Goal: Entertainment & Leisure: Consume media (video, audio)

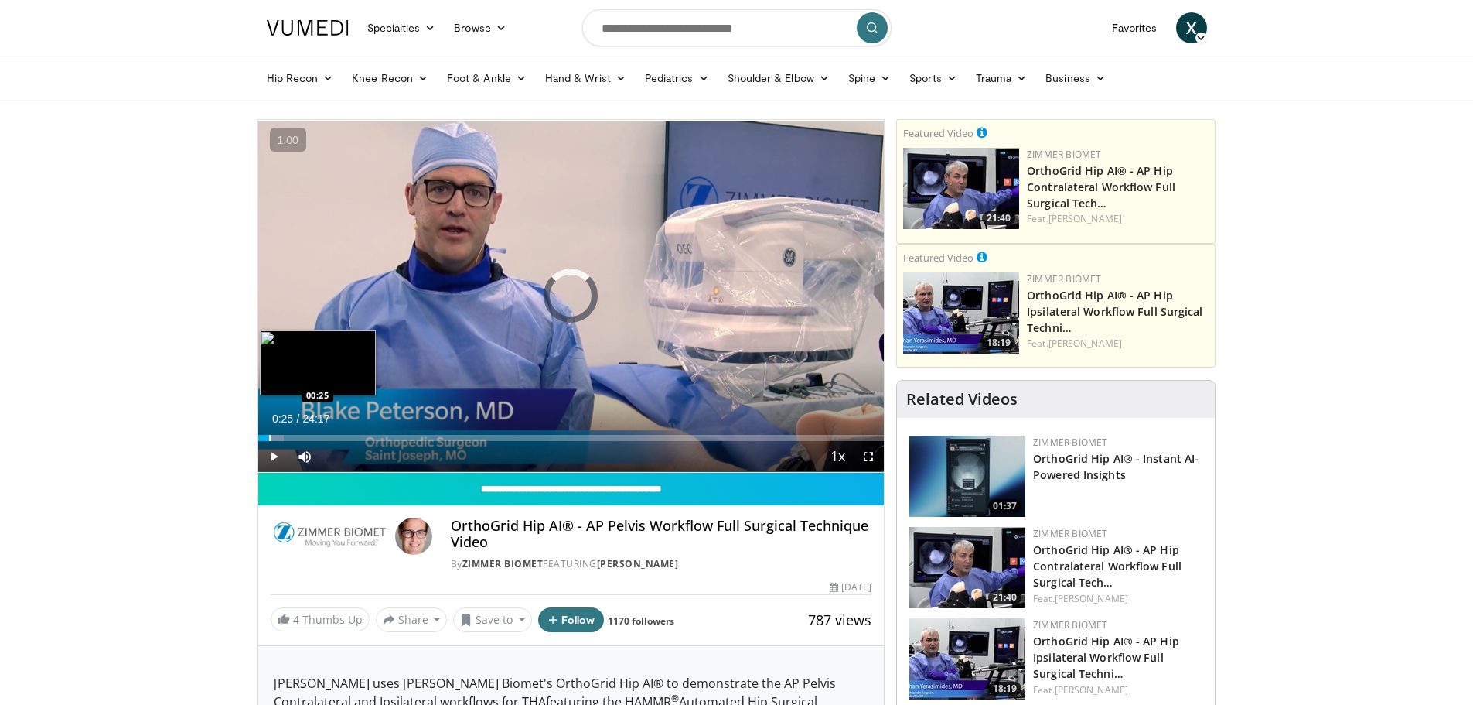
click at [269, 435] on div "Progress Bar" at bounding box center [270, 438] width 2 height 6
click at [285, 439] on div "Progress Bar" at bounding box center [286, 438] width 2 height 6
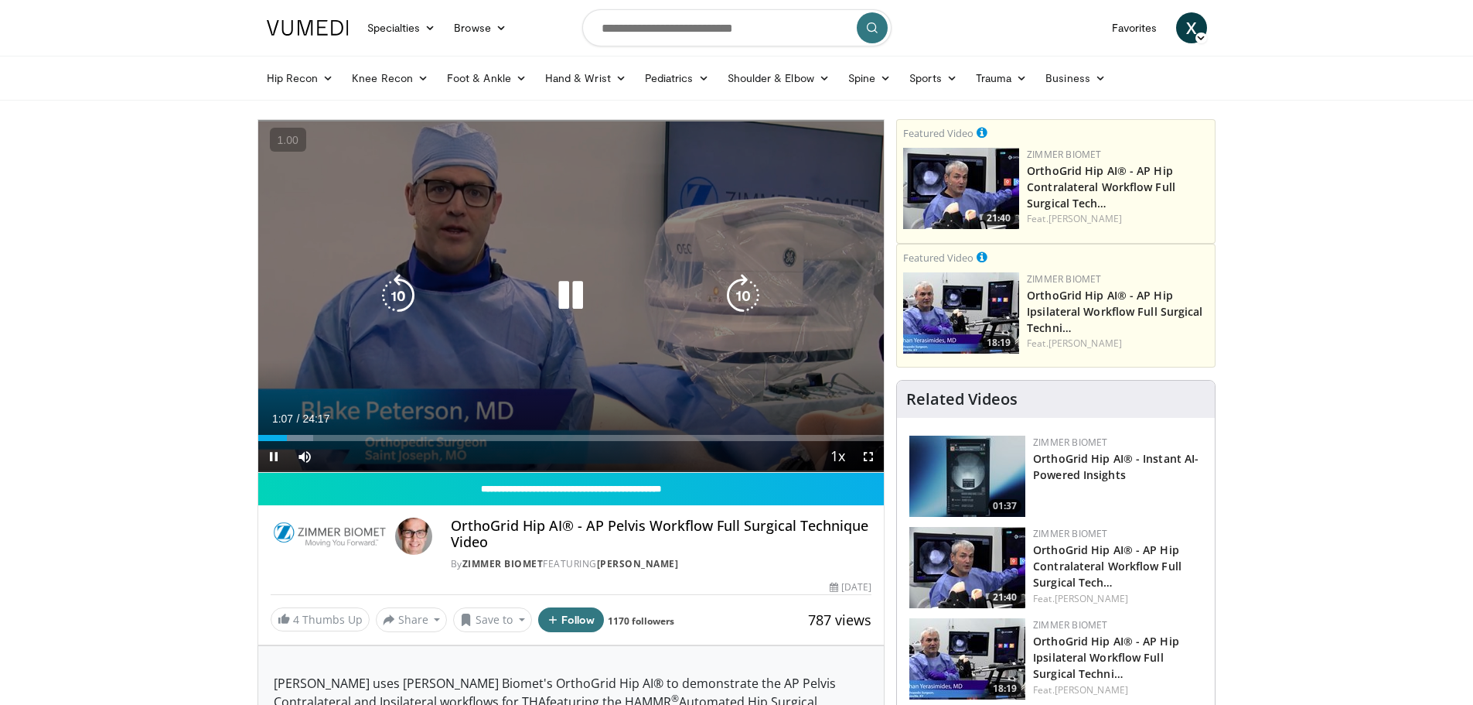
click at [530, 360] on div "10 seconds Tap to unmute" at bounding box center [571, 296] width 626 height 352
click at [574, 292] on icon "Video Player" at bounding box center [570, 295] width 43 height 43
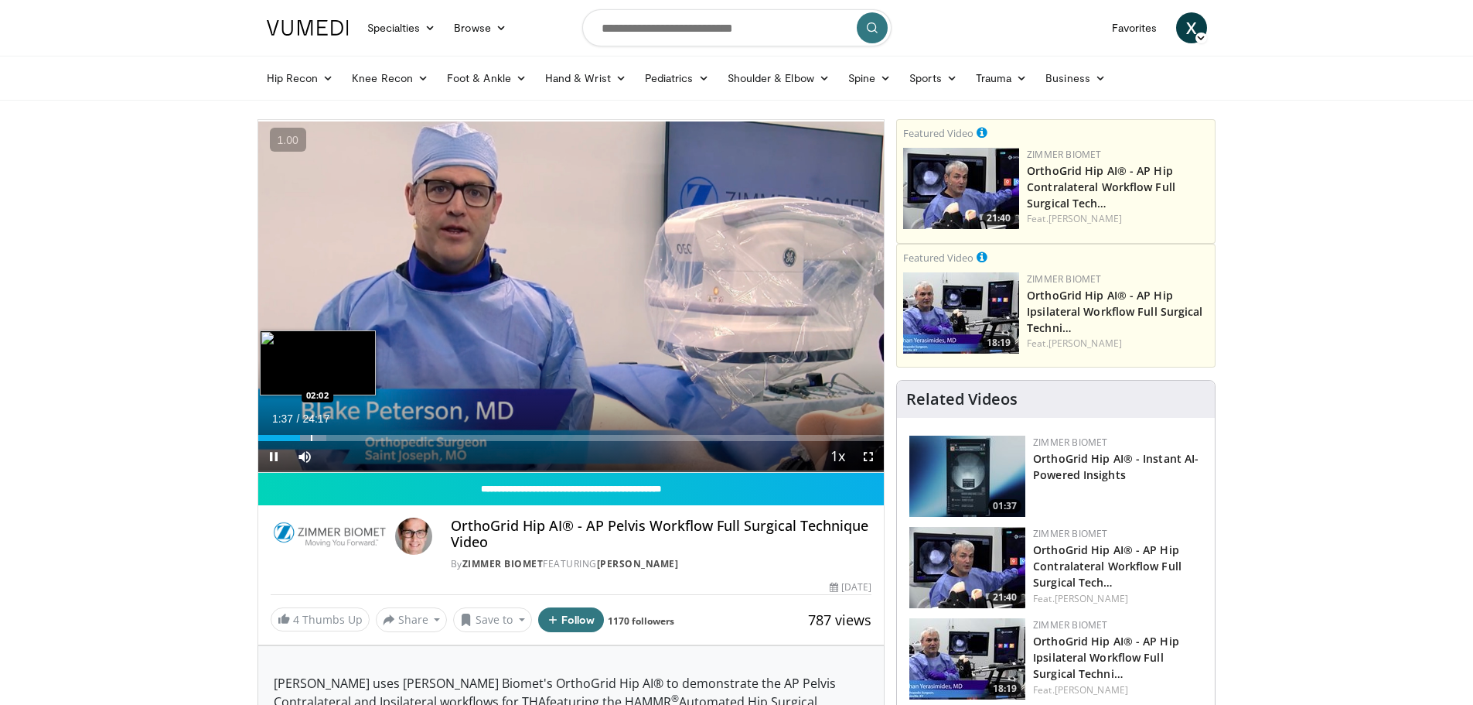
click at [311, 435] on div "Progress Bar" at bounding box center [312, 438] width 2 height 6
click at [328, 438] on div "Progress Bar" at bounding box center [329, 438] width 2 height 6
click at [338, 442] on div "Current Time 2:40 / Duration 24:17 Pause Skip Backward Skip Forward Mute 0% Loa…" at bounding box center [571, 456] width 626 height 31
click at [351, 438] on div "Loaded : 0.00% 03:32 03:35" at bounding box center [571, 438] width 626 height 6
click at [370, 436] on div "Progress Bar" at bounding box center [369, 438] width 2 height 6
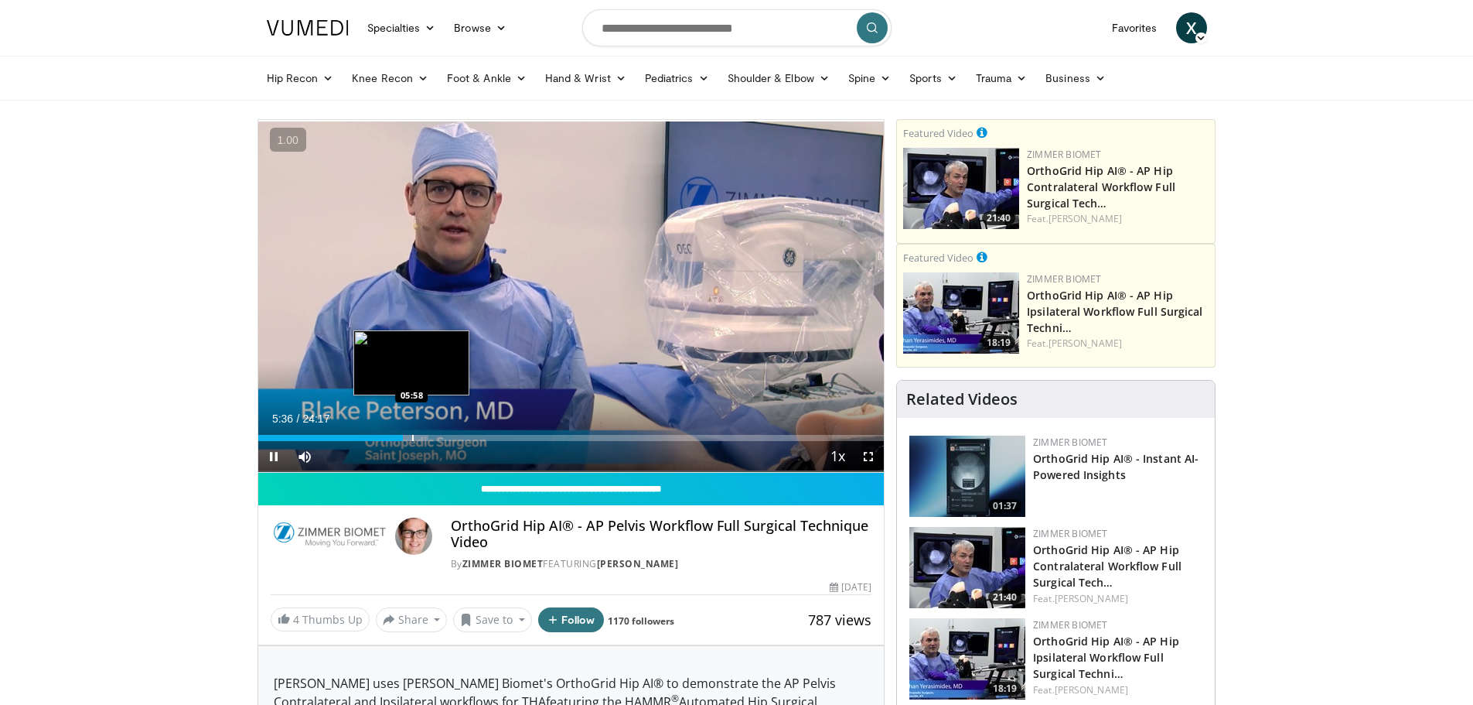
click at [412, 439] on div "Progress Bar" at bounding box center [413, 438] width 2 height 6
click at [425, 436] on div "Progress Bar" at bounding box center [426, 438] width 2 height 6
click at [438, 435] on div "Progress Bar" at bounding box center [439, 438] width 2 height 6
click at [453, 435] on div "Progress Bar" at bounding box center [454, 438] width 2 height 6
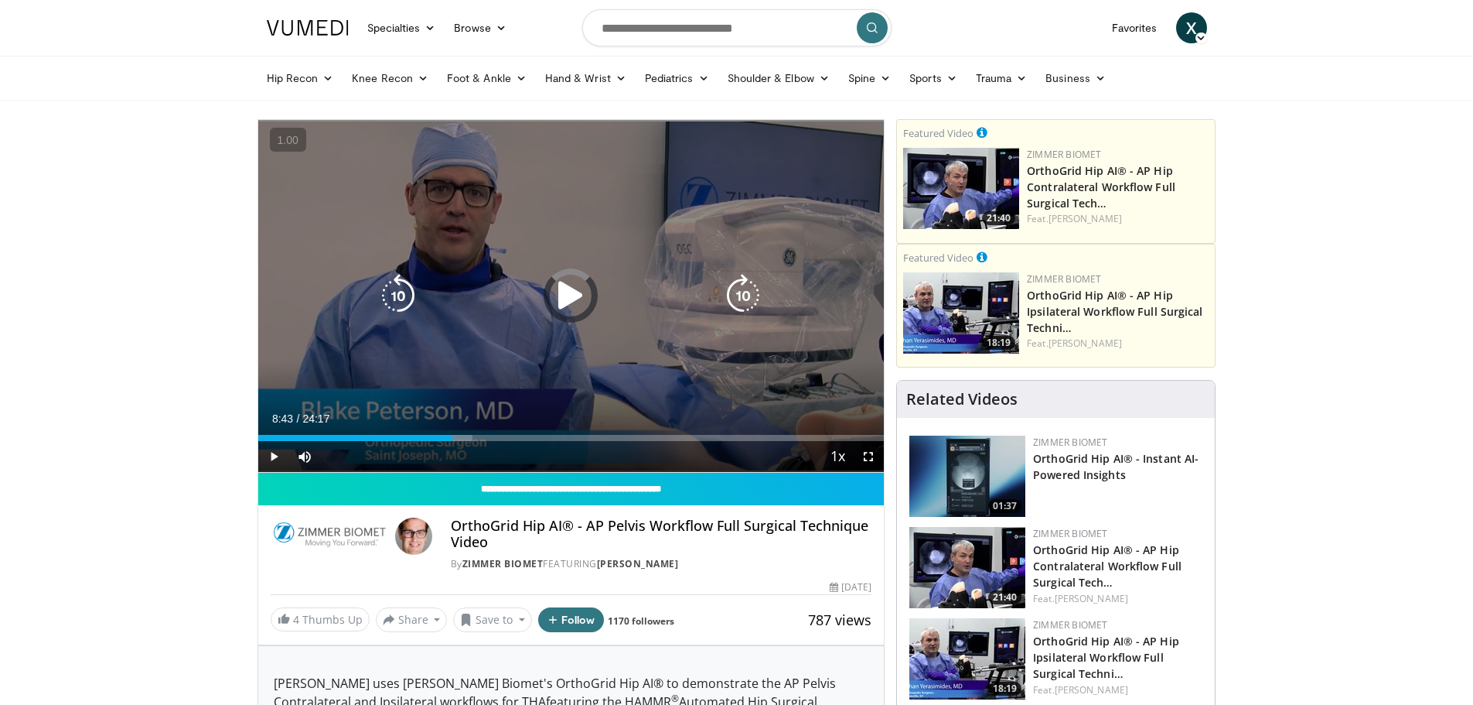
click at [483, 435] on div "Loaded : 34.33% 08:43 08:29" at bounding box center [571, 438] width 626 height 6
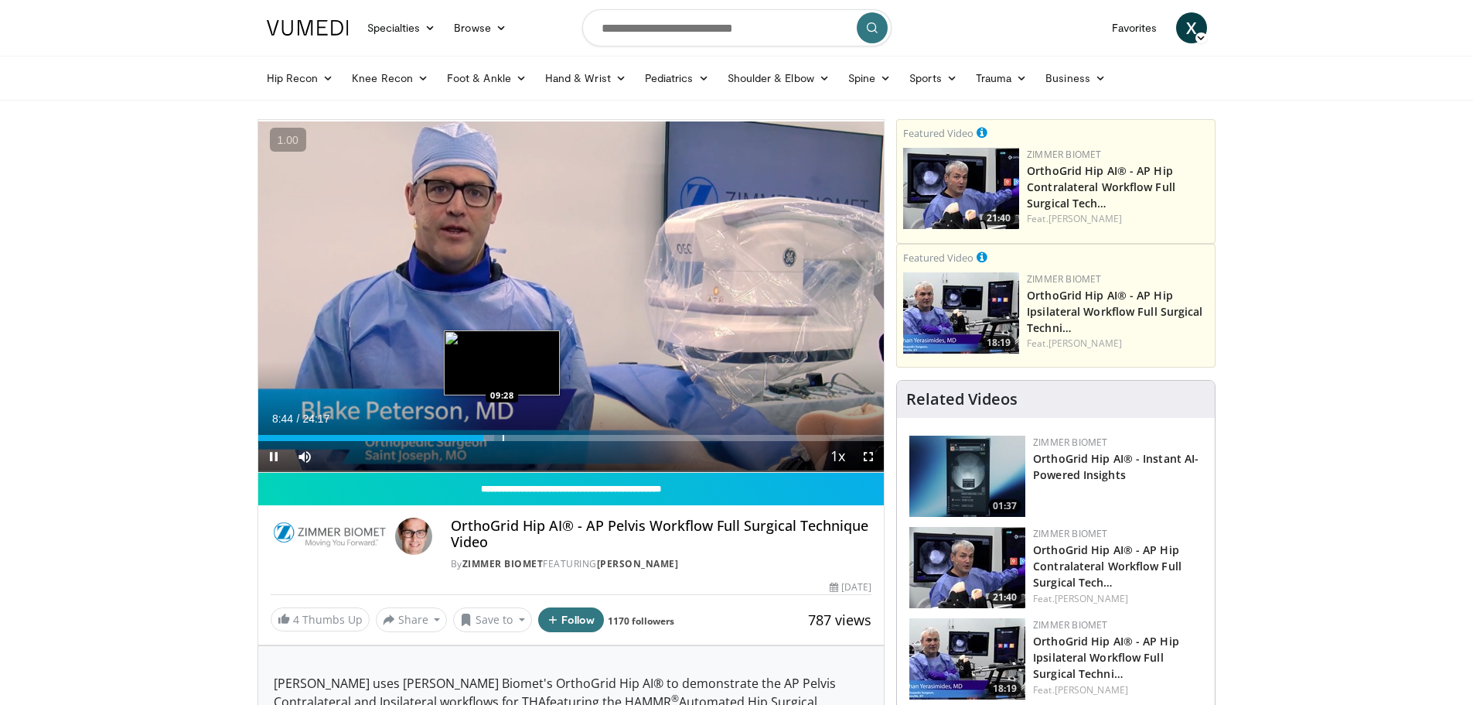
click at [504, 438] on div "Progress Bar" at bounding box center [504, 438] width 2 height 6
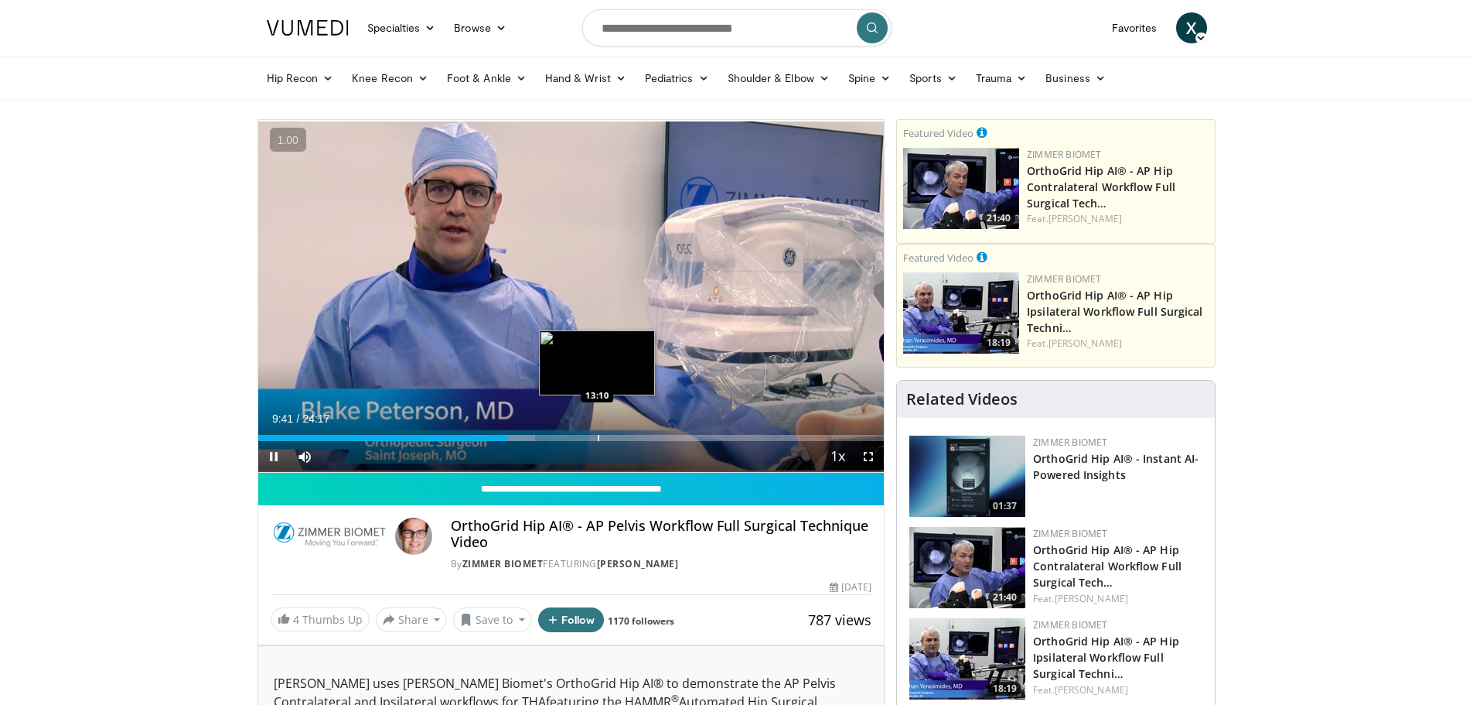
click at [598, 436] on div "Progress Bar" at bounding box center [599, 438] width 2 height 6
click at [565, 439] on div "11:54" at bounding box center [428, 438] width 340 height 6
click at [511, 443] on div "Current Time 11:55 / Duration 24:17 Pause Skip Backward Skip Forward Mute 0% Lo…" at bounding box center [571, 456] width 626 height 31
click at [539, 437] on div "Progress Bar" at bounding box center [539, 438] width 2 height 6
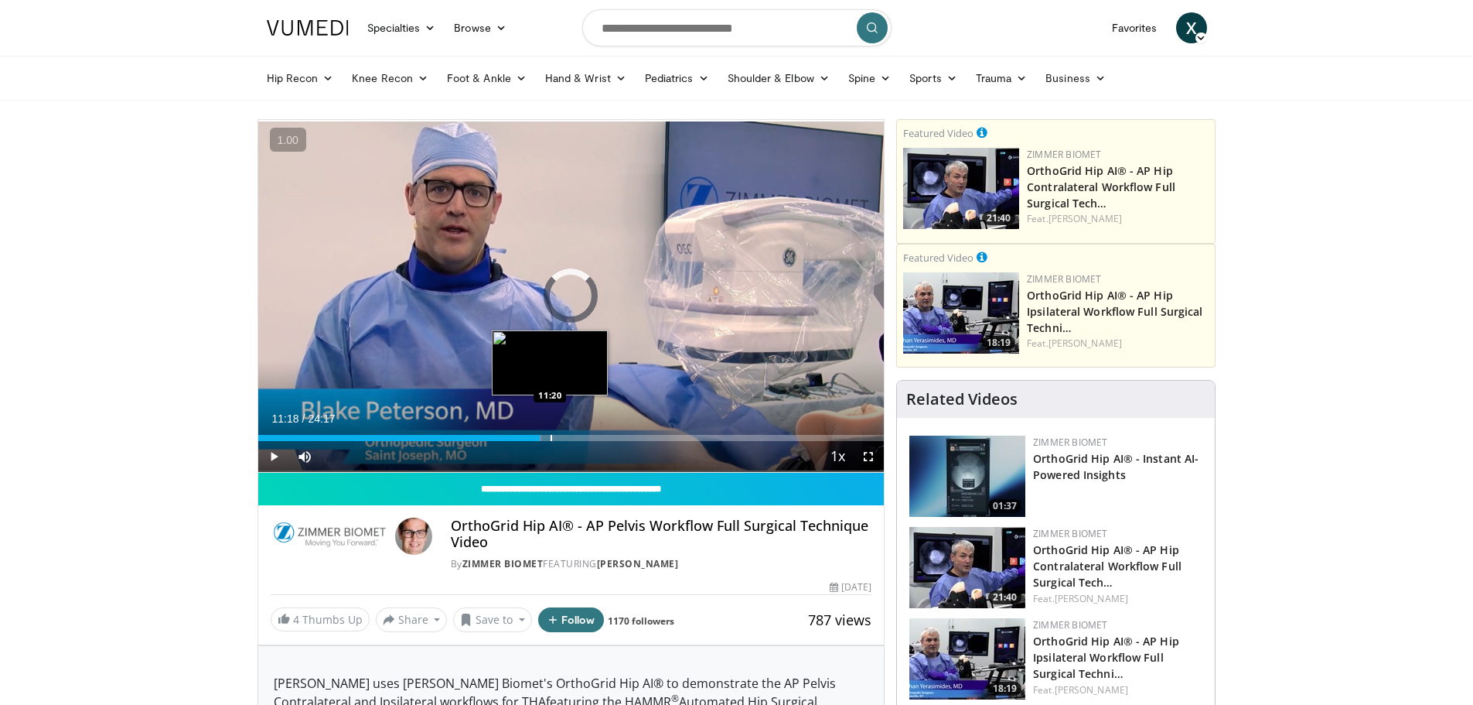
click at [551, 437] on div "Progress Bar" at bounding box center [552, 438] width 2 height 6
click at [574, 436] on div "Progress Bar" at bounding box center [575, 438] width 2 height 6
click at [582, 439] on div "Progress Bar" at bounding box center [583, 438] width 2 height 6
click at [575, 439] on div "Progress Bar" at bounding box center [576, 438] width 2 height 6
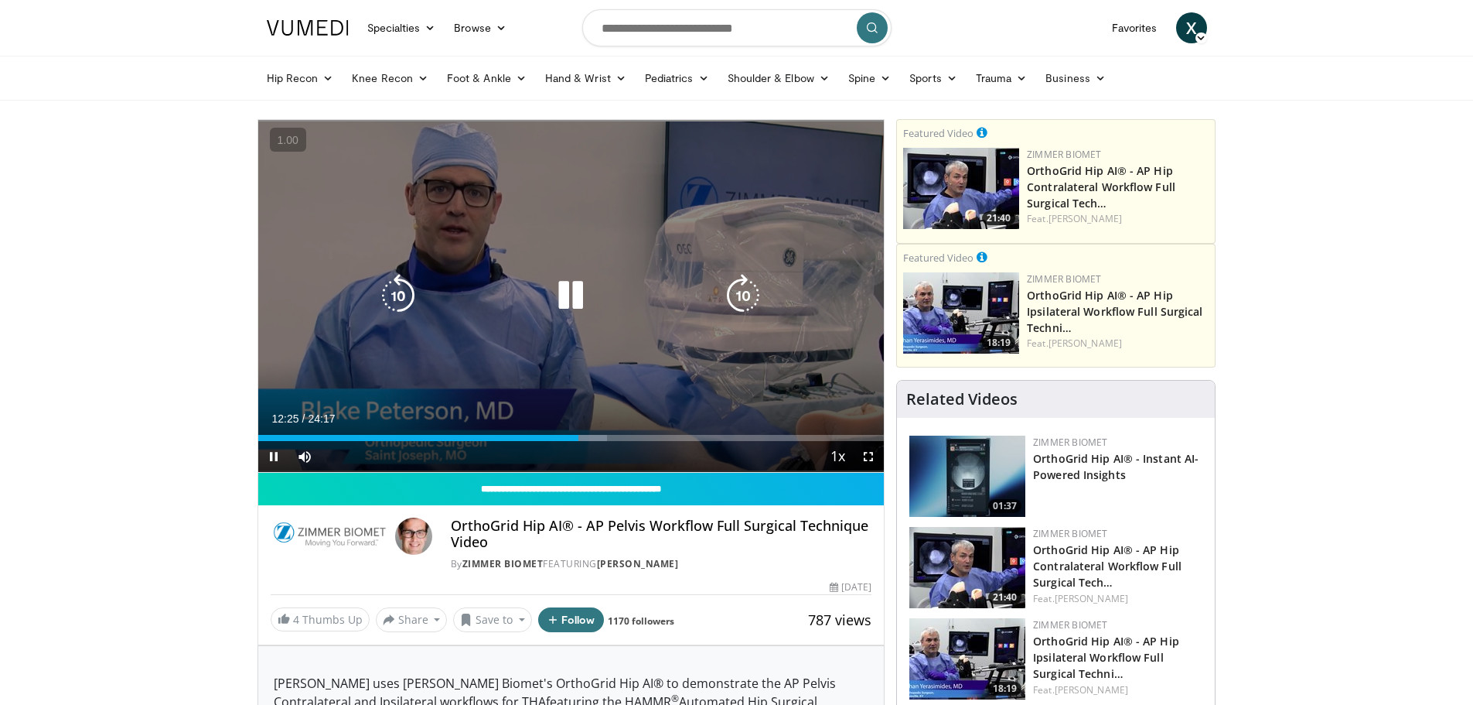
click at [558, 326] on div "10 seconds Tap to unmute" at bounding box center [571, 296] width 626 height 352
click at [485, 270] on div "10 seconds Tap to unmute" at bounding box center [571, 296] width 626 height 352
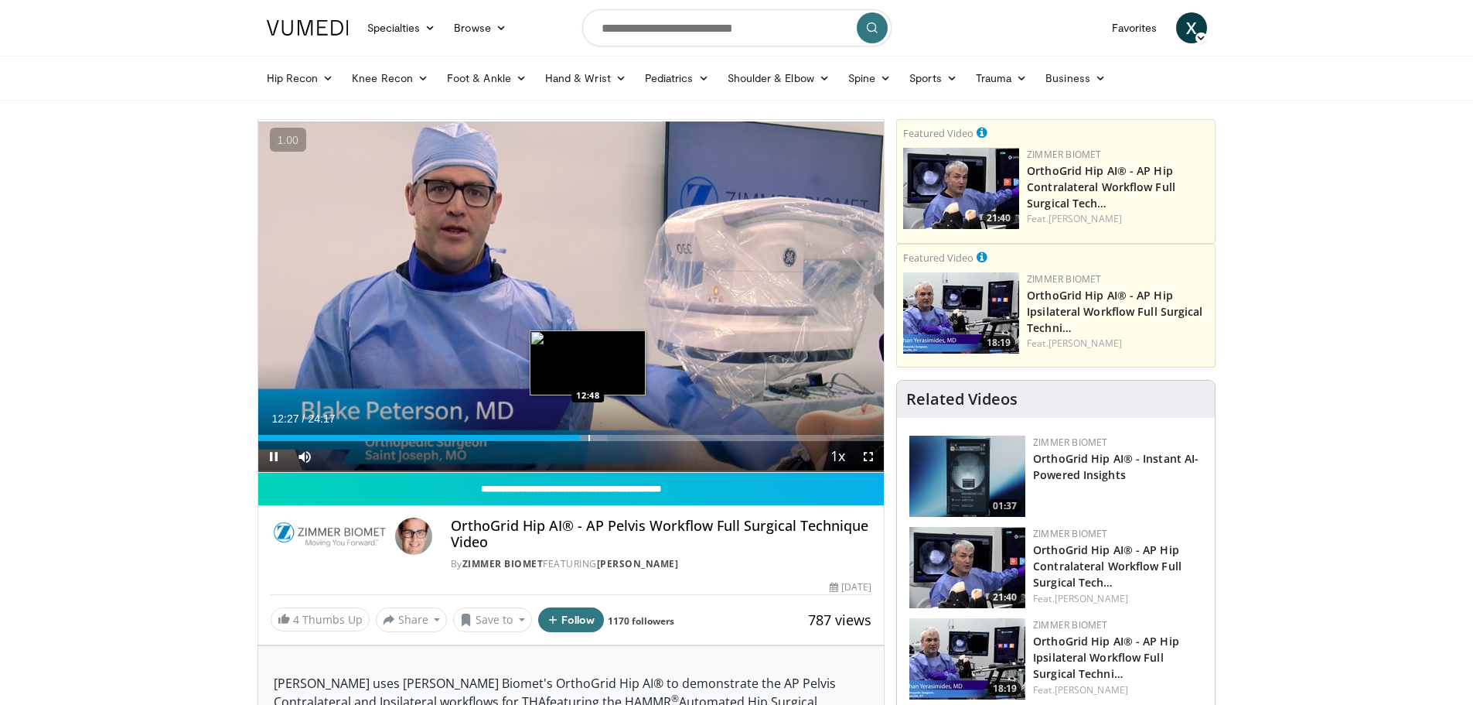
click at [589, 438] on div "Progress Bar" at bounding box center [590, 438] width 2 height 6
click at [601, 440] on div "Loaded : 55.79% 12:52 13:11" at bounding box center [571, 438] width 626 height 6
click at [618, 436] on div "Progress Bar" at bounding box center [619, 438] width 2 height 6
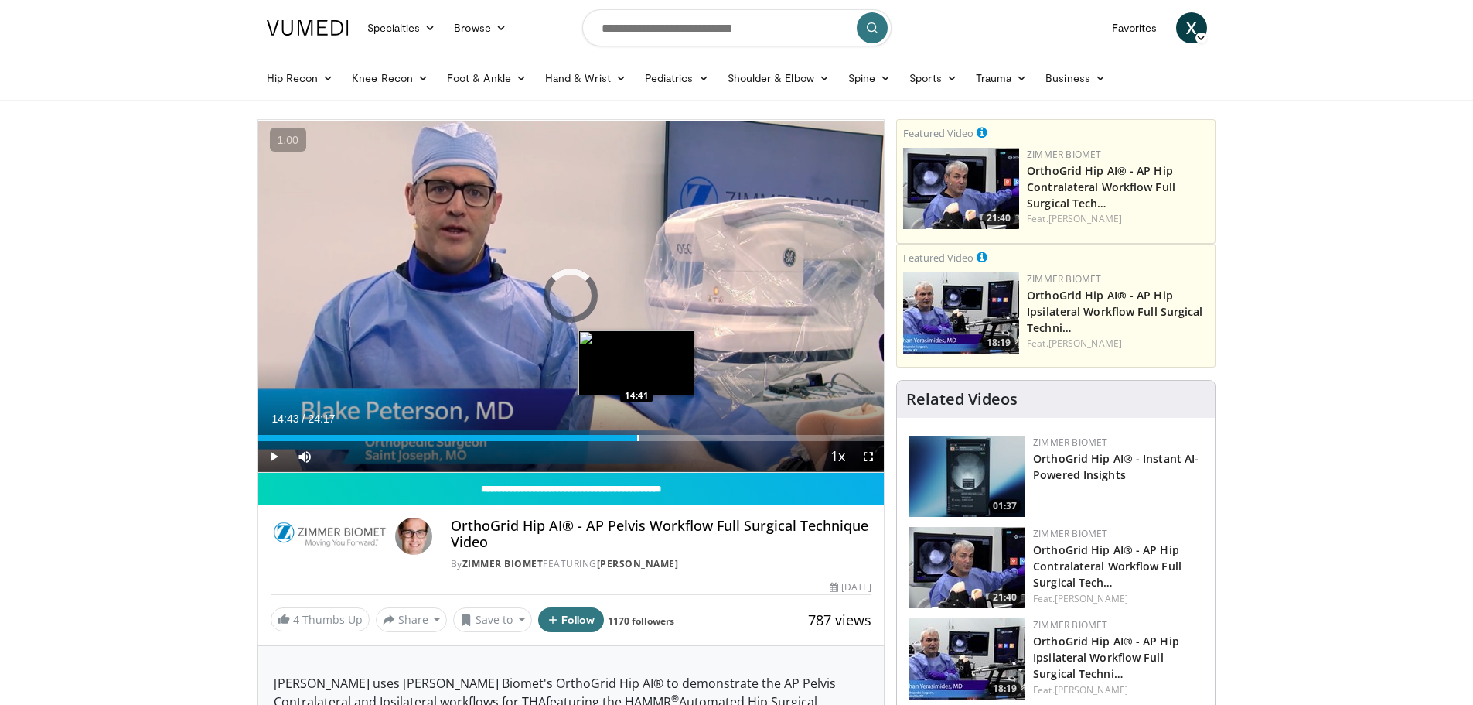
click at [637, 435] on div "Progress Bar" at bounding box center [638, 438] width 2 height 6
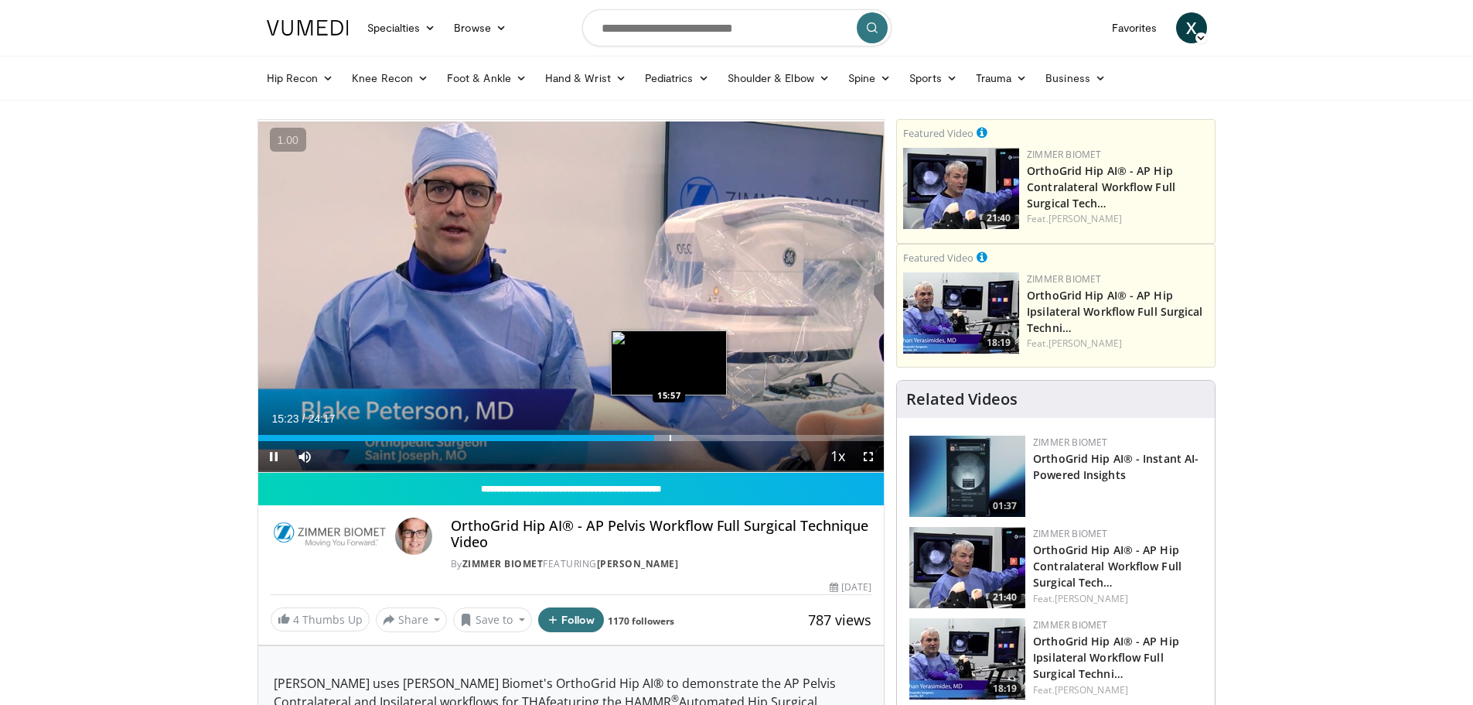
click at [670, 436] on div "Progress Bar" at bounding box center [671, 438] width 2 height 6
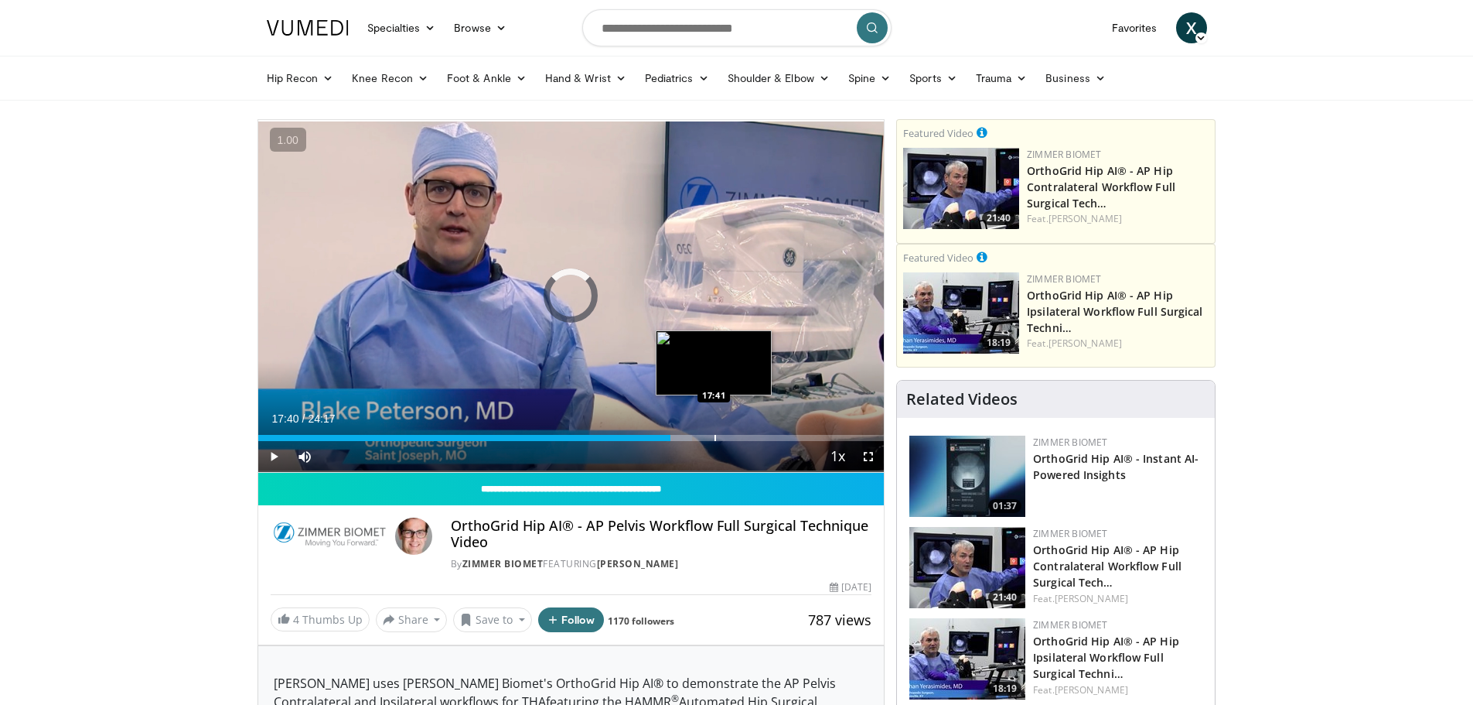
click at [715, 437] on div "Progress Bar" at bounding box center [716, 438] width 2 height 6
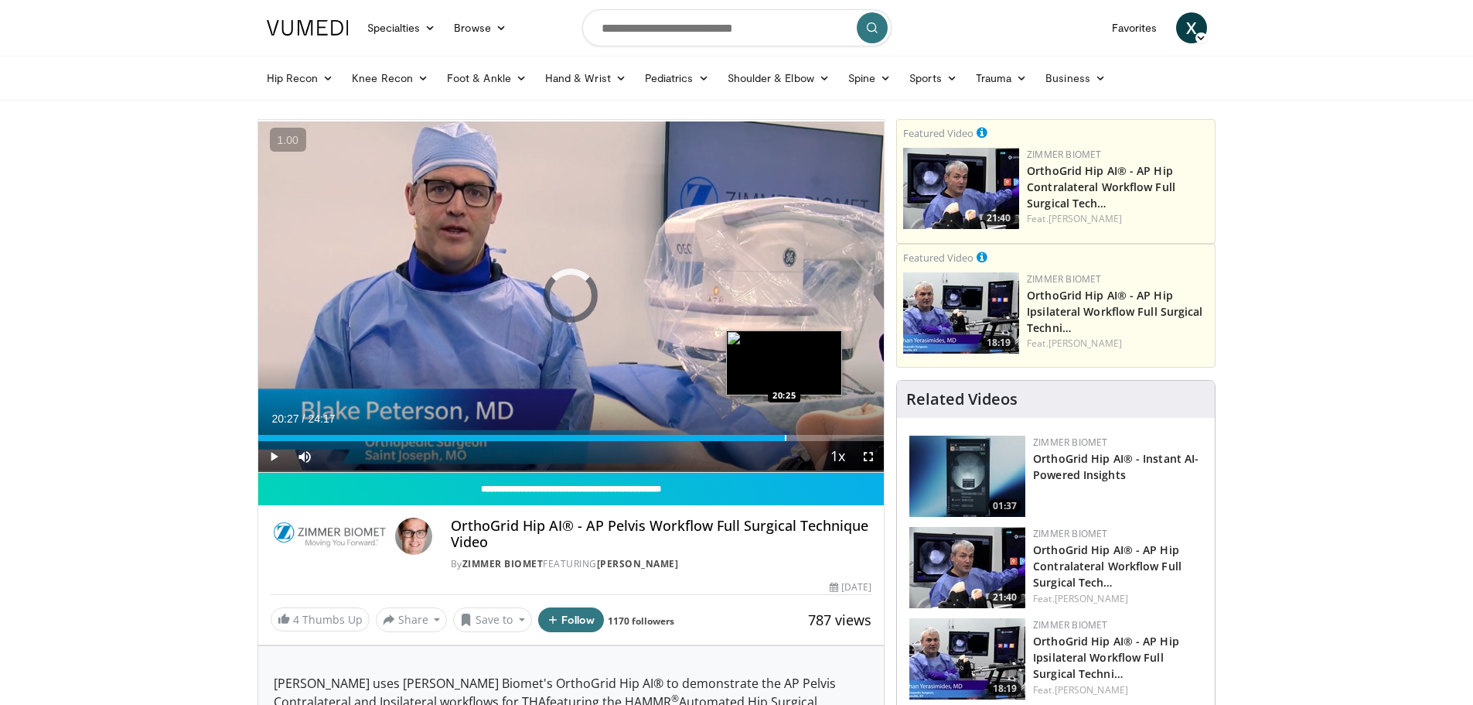
click at [785, 432] on div "Loaded : 74.84% 17:40 20:25" at bounding box center [571, 433] width 626 height 15
